Goal: Transaction & Acquisition: Purchase product/service

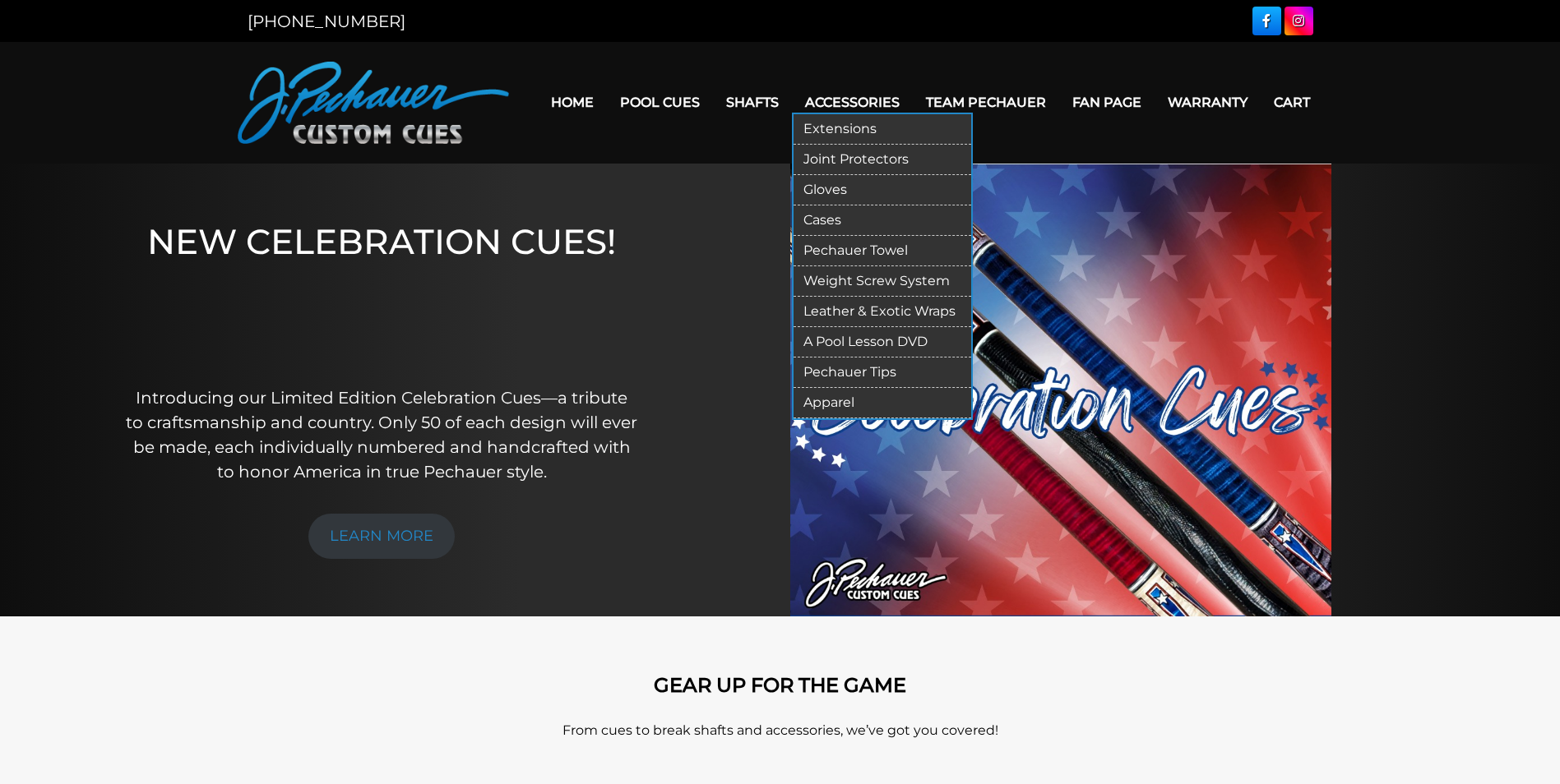
click at [855, 104] on link "Accessories" at bounding box center [852, 102] width 121 height 42
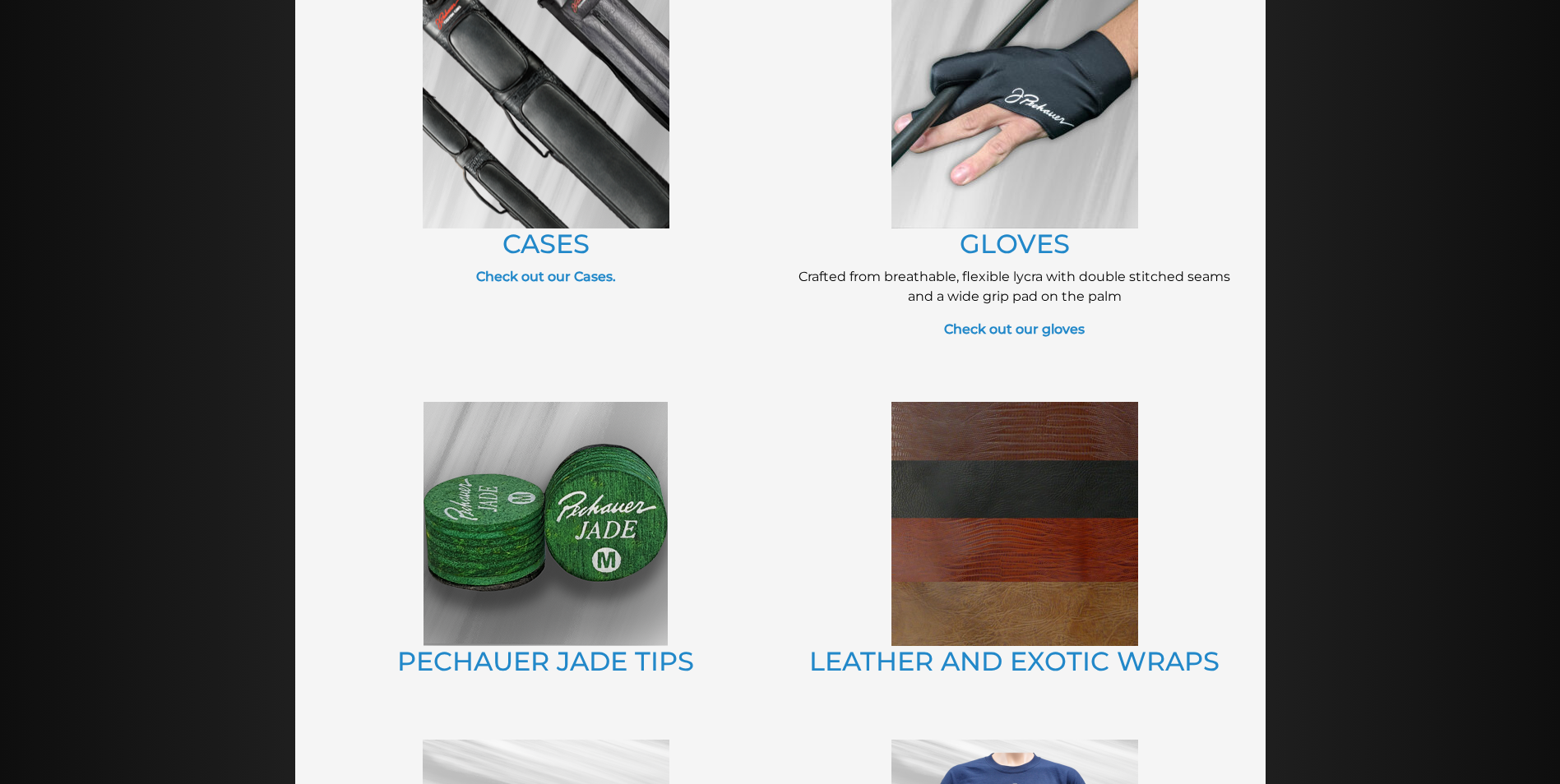
scroll to position [762, 0]
click at [548, 96] on img at bounding box center [545, 106] width 246 height 246
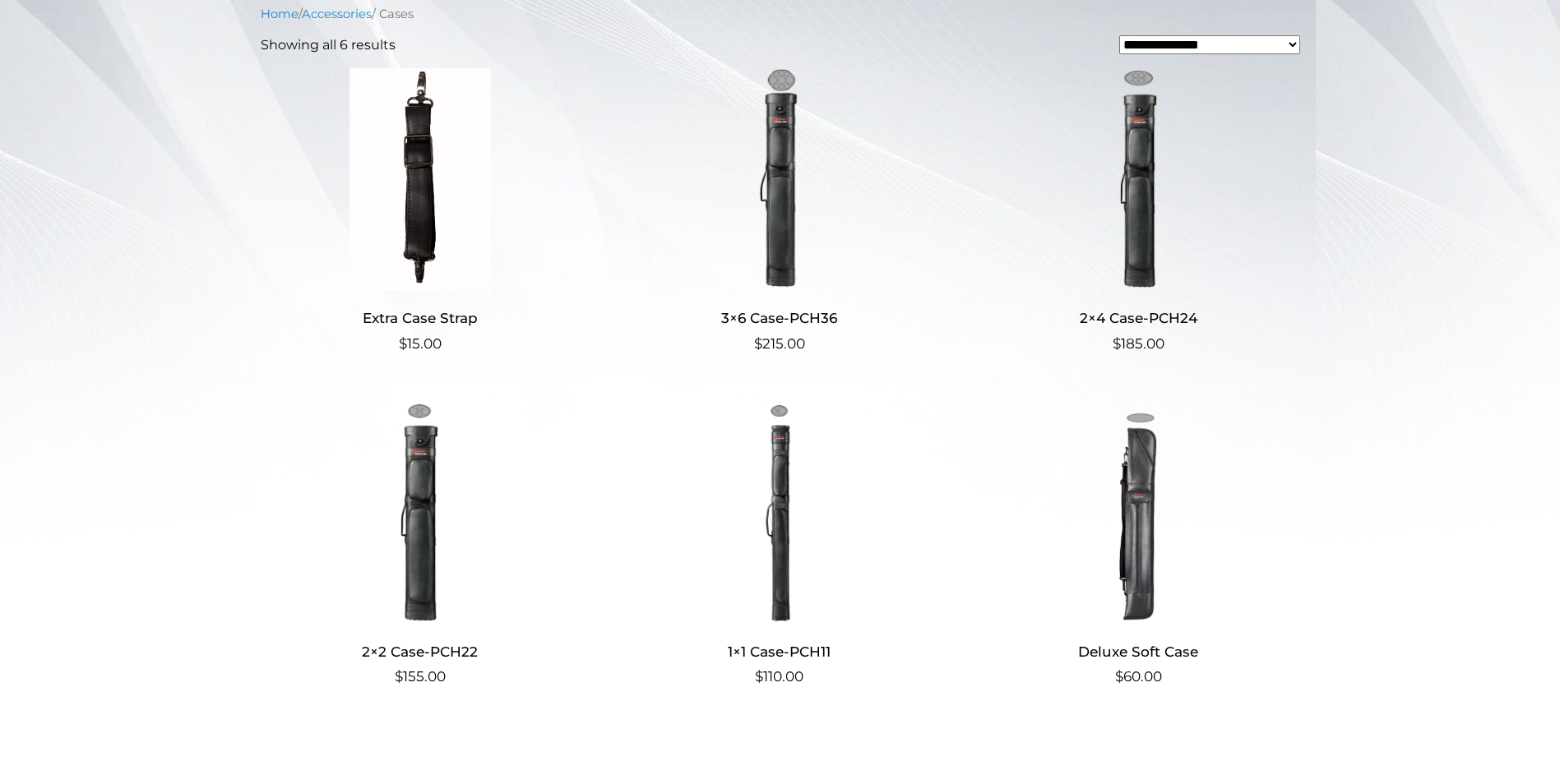
scroll to position [414, 0]
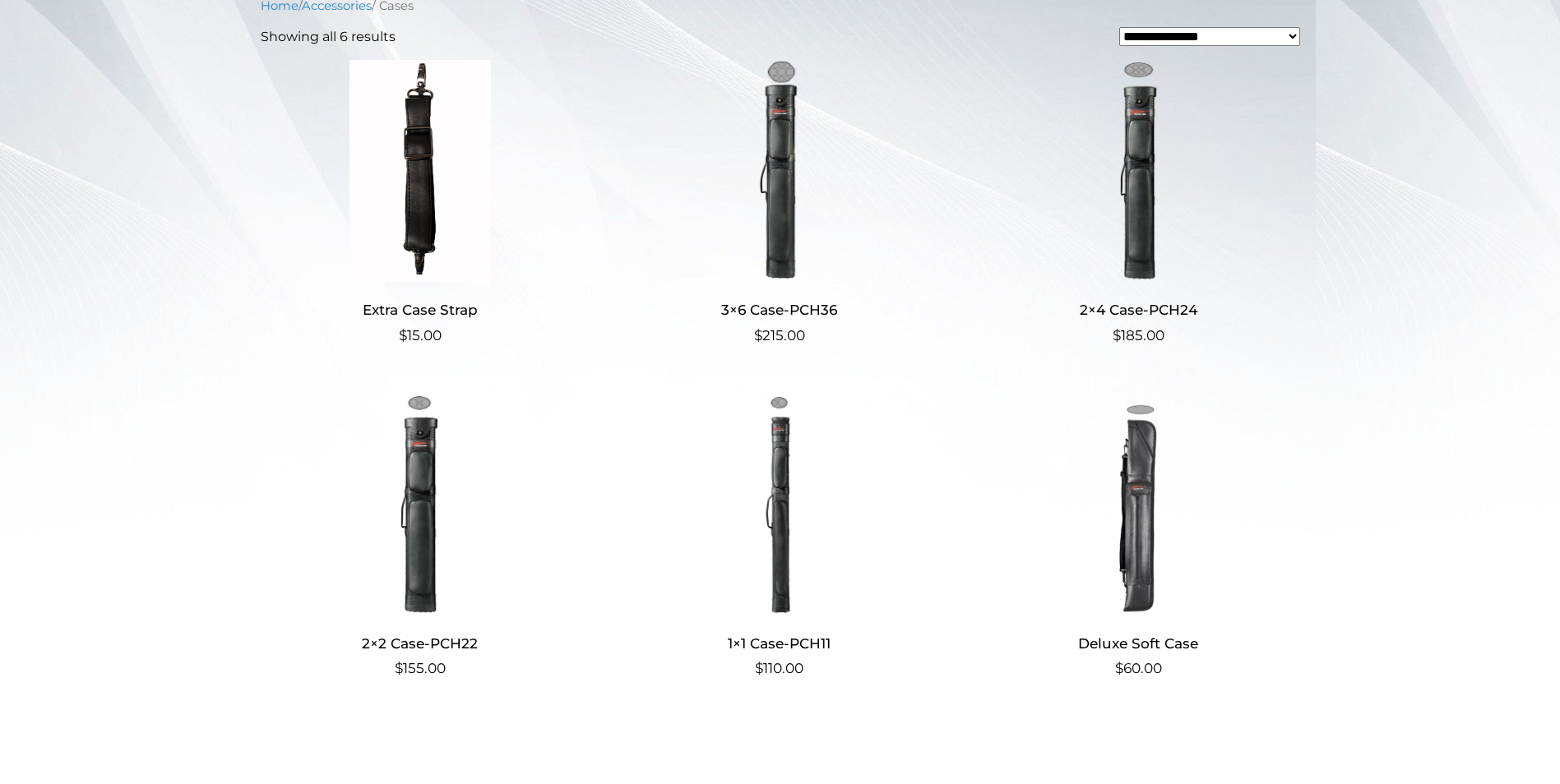
click at [416, 194] on img at bounding box center [420, 170] width 319 height 222
click at [777, 199] on img at bounding box center [779, 170] width 319 height 222
